Goal: Task Accomplishment & Management: Complete application form

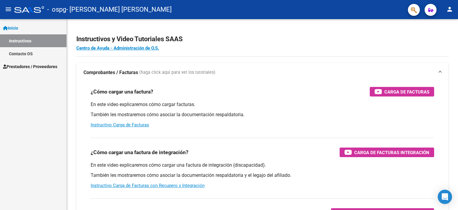
click at [26, 41] on link "Instructivos" at bounding box center [33, 40] width 67 height 13
click at [25, 29] on link "Inicio" at bounding box center [33, 27] width 67 height 13
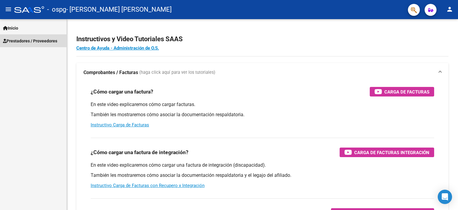
click at [20, 41] on span "Prestadores / Proveedores" at bounding box center [30, 41] width 54 height 7
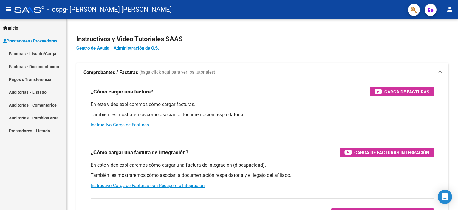
click at [30, 53] on link "Facturas - Listado/Carga" at bounding box center [33, 53] width 67 height 13
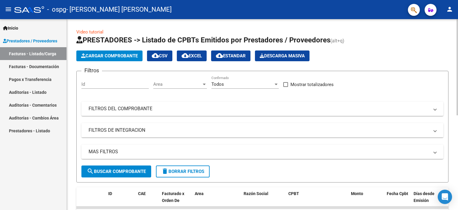
click at [117, 56] on span "Cargar Comprobante" at bounding box center [109, 55] width 57 height 5
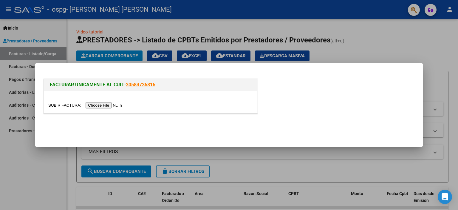
click at [99, 102] on input "file" at bounding box center [86, 105] width 76 height 6
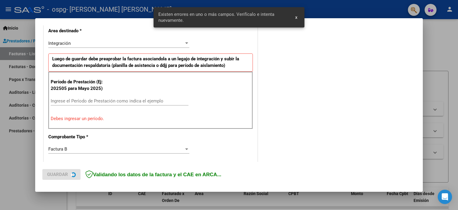
scroll to position [128, 0]
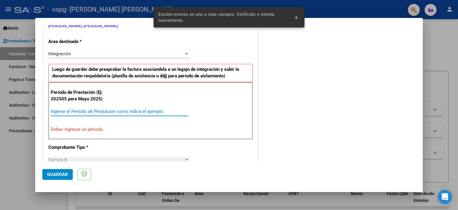
click at [83, 109] on input "Ingrese el Período de Prestación como indica el ejemplo" at bounding box center [120, 111] width 138 height 5
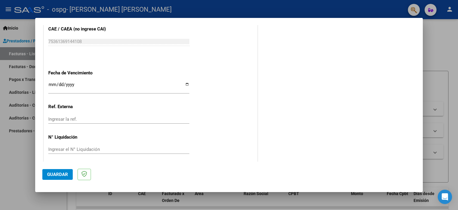
scroll to position [388, 0]
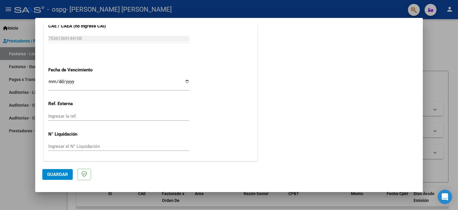
type input "202508"
click at [53, 174] on span "Guardar" at bounding box center [57, 174] width 21 height 5
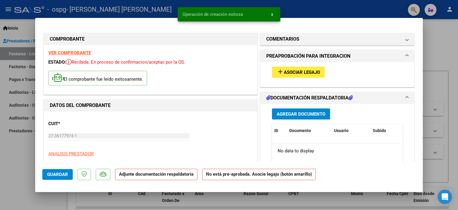
click at [301, 73] on span "Asociar Legajo" at bounding box center [302, 72] width 36 height 5
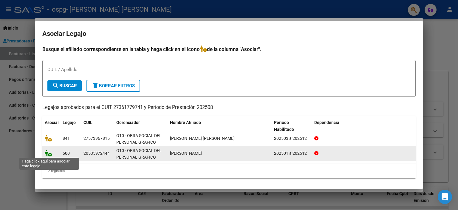
click at [49, 155] on icon at bounding box center [48, 153] width 7 height 7
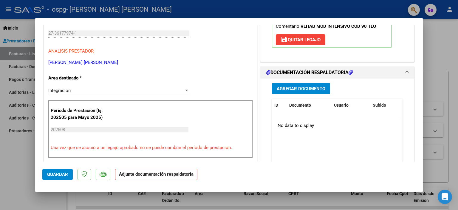
scroll to position [149, 0]
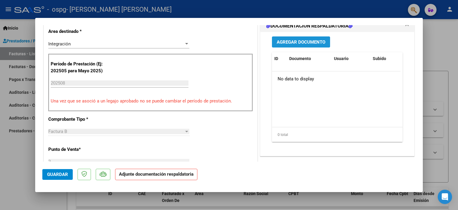
click at [300, 43] on span "Agregar Documento" at bounding box center [301, 41] width 49 height 5
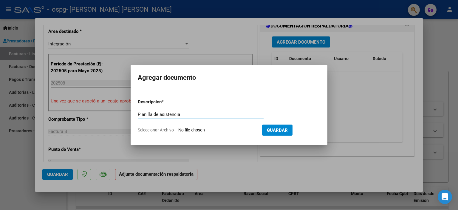
type input "Planilla de asistencia"
click at [205, 130] on input "Seleccionar Archivo" at bounding box center [217, 130] width 79 height 6
type input "C:\fakepath\Planilla de asistencia [PERSON_NAME] [PERSON_NAME].pdf"
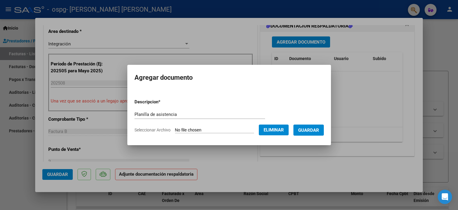
click at [319, 129] on span "Guardar" at bounding box center [308, 129] width 21 height 5
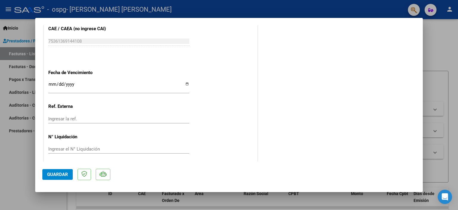
scroll to position [397, 0]
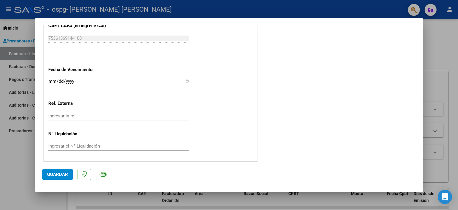
click at [60, 174] on span "Guardar" at bounding box center [57, 174] width 21 height 5
click at [59, 175] on span "Guardar" at bounding box center [57, 174] width 21 height 5
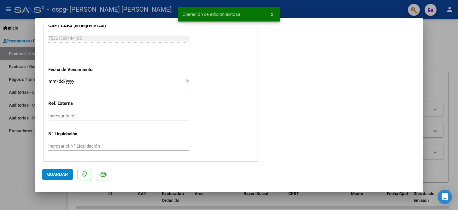
click at [22, 160] on div at bounding box center [229, 105] width 458 height 210
type input "$ 0,00"
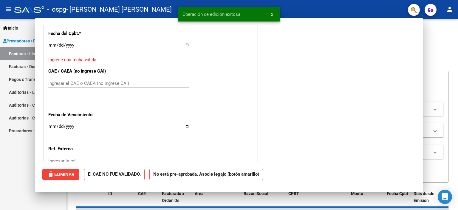
scroll to position [442, 0]
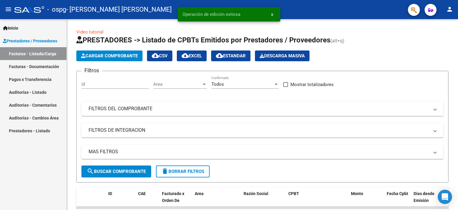
click at [24, 28] on link "Inicio" at bounding box center [33, 27] width 67 height 13
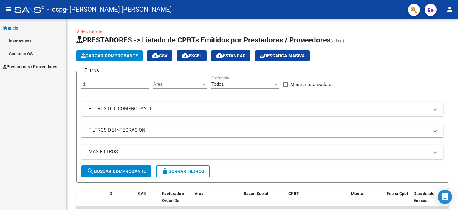
click at [0, 47] on link "Contacto OS" at bounding box center [33, 53] width 67 height 13
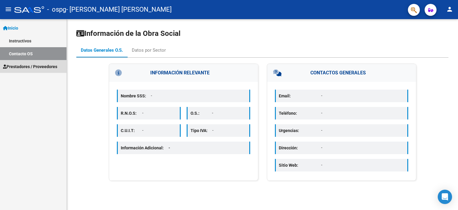
click at [24, 65] on span "Prestadores / Proveedores" at bounding box center [30, 66] width 54 height 7
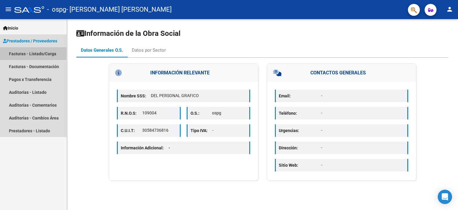
click at [39, 53] on link "Facturas - Listado/Carga" at bounding box center [33, 53] width 67 height 13
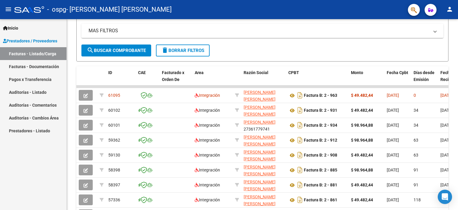
scroll to position [7, 0]
click at [26, 83] on link "Pagos x Transferencia" at bounding box center [33, 79] width 67 height 13
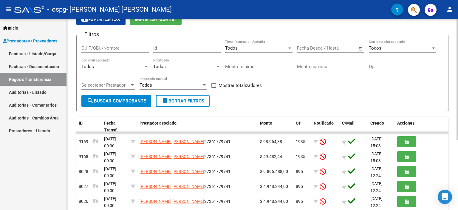
scroll to position [60, 0]
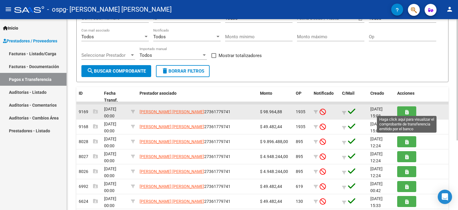
click at [411, 110] on button "button" at bounding box center [407, 111] width 19 height 11
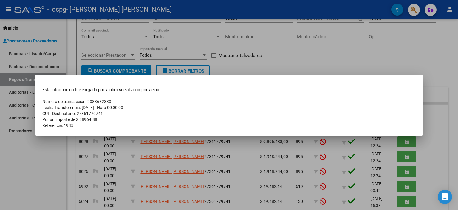
click at [283, 65] on div at bounding box center [229, 105] width 458 height 210
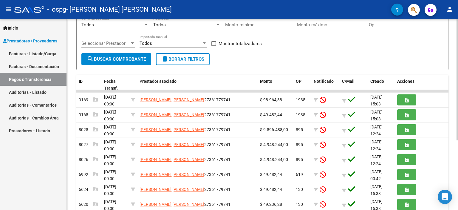
scroll to position [0, 0]
